Goal: Information Seeking & Learning: Learn about a topic

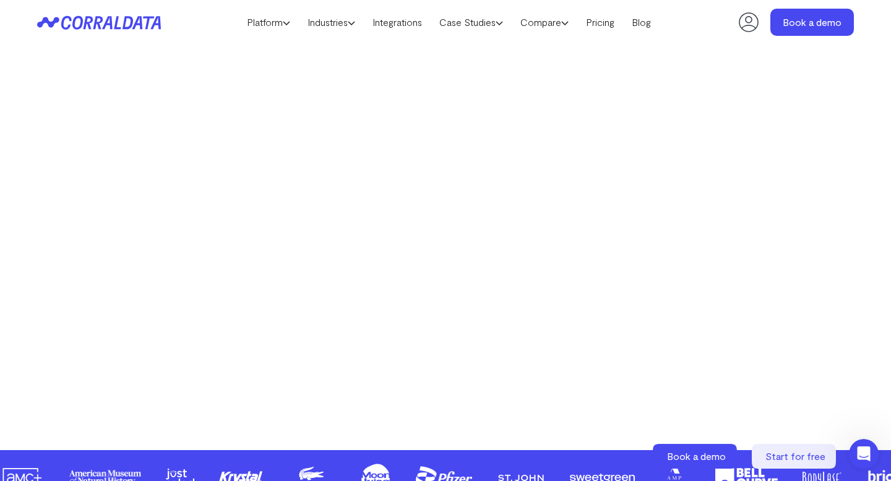
scroll to position [255, 0]
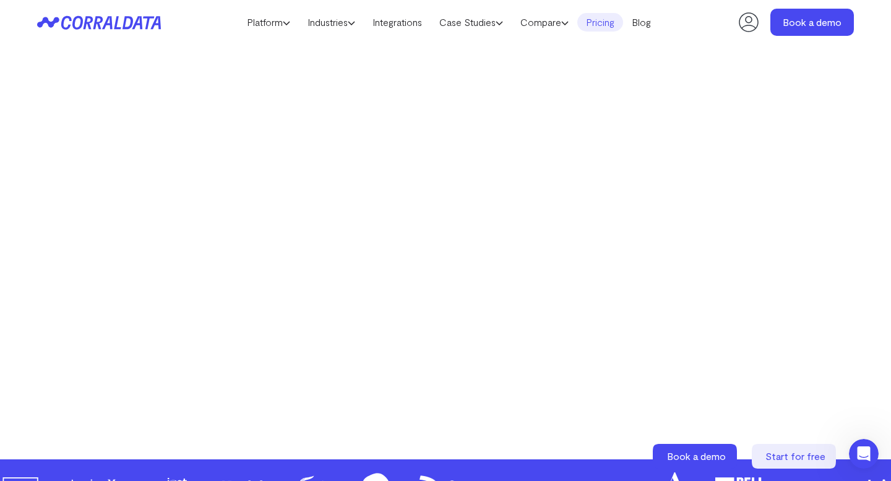
click at [603, 25] on link "Pricing" at bounding box center [600, 22] width 46 height 19
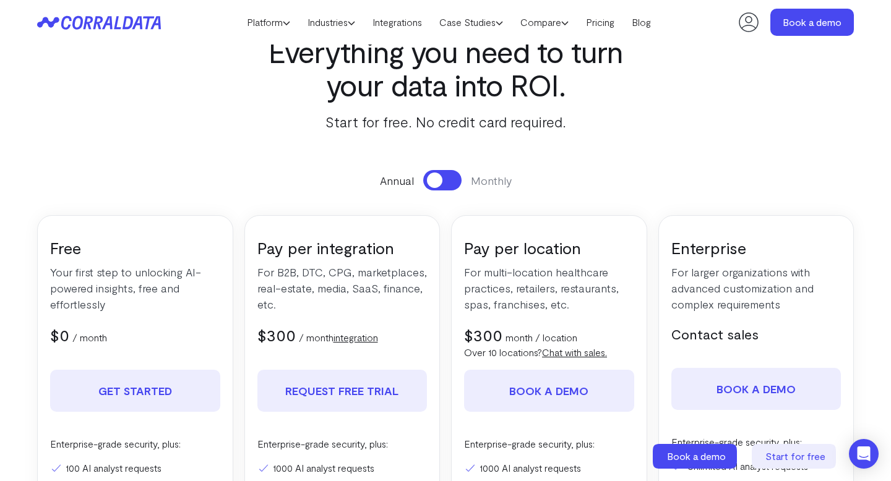
scroll to position [59, 0]
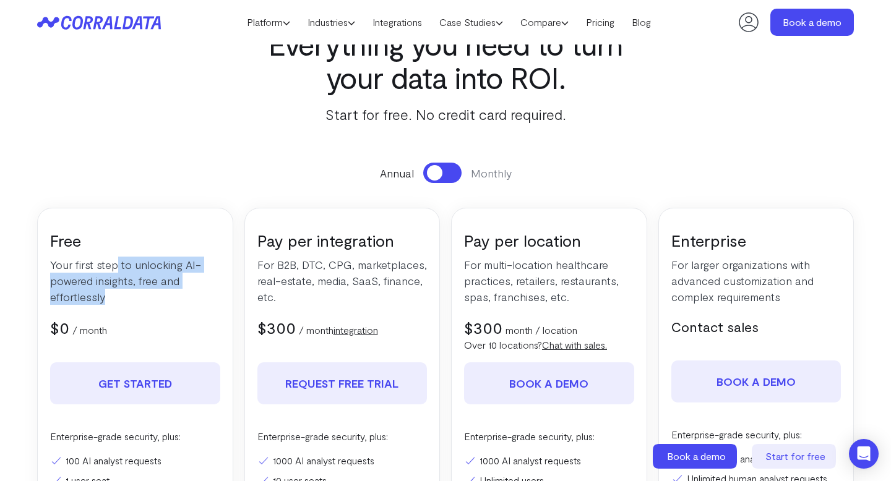
drag, startPoint x: 115, startPoint y: 264, endPoint x: 125, endPoint y: 301, distance: 39.0
click at [125, 301] on p "Your first step to unlocking AI-powered insights, free and effortlessly" at bounding box center [135, 281] width 170 height 48
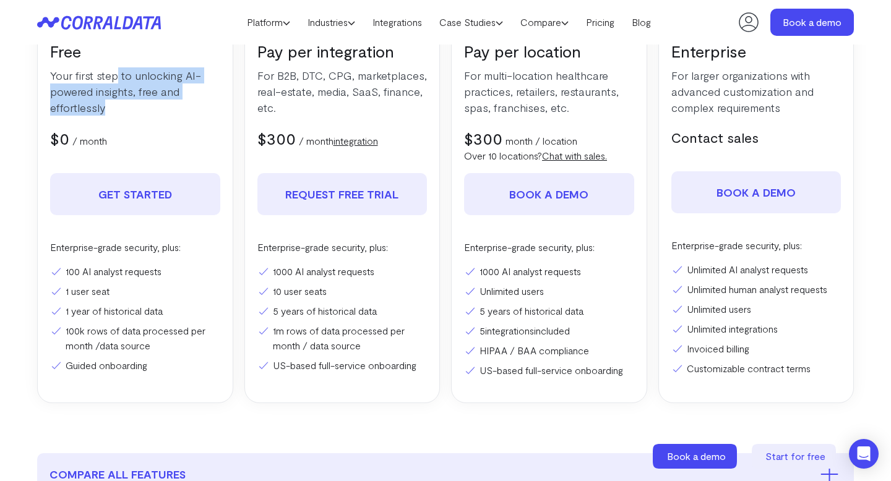
scroll to position [250, 0]
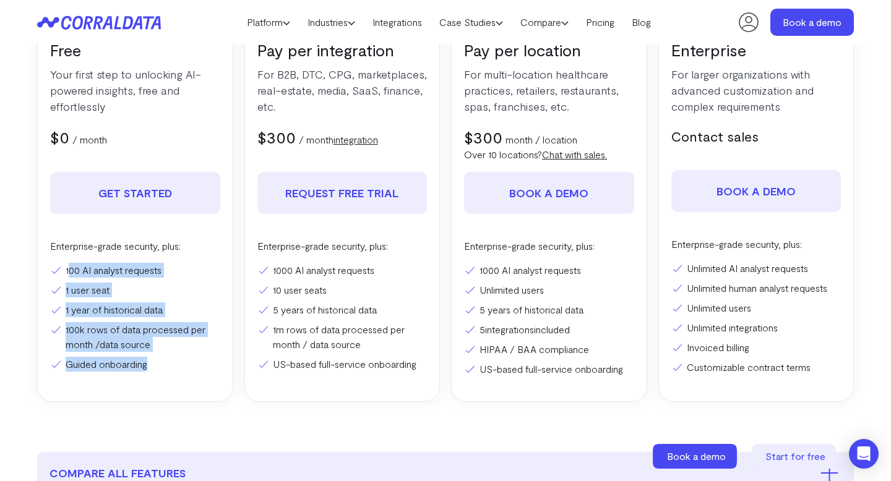
drag, startPoint x: 70, startPoint y: 272, endPoint x: 151, endPoint y: 367, distance: 124.6
click at [151, 367] on ul "100 AI analyst requests 1 user seat 1 year of historical data 100k rows of data…" at bounding box center [135, 317] width 170 height 109
click at [186, 371] on li "Guided onboarding" at bounding box center [135, 364] width 170 height 15
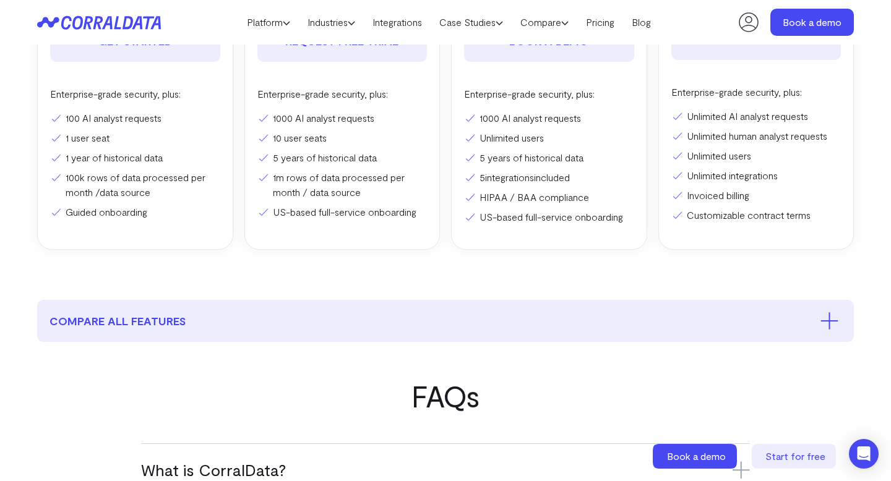
scroll to position [0, 0]
